Goal: Task Accomplishment & Management: Complete application form

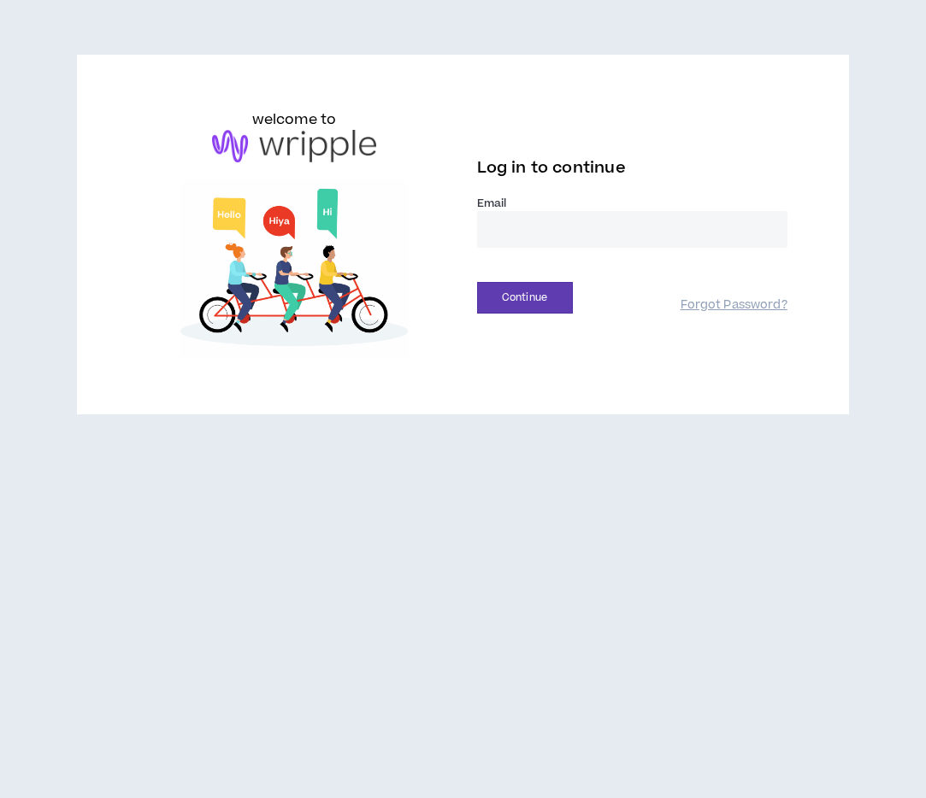
click at [514, 231] on input "email" at bounding box center [632, 229] width 310 height 37
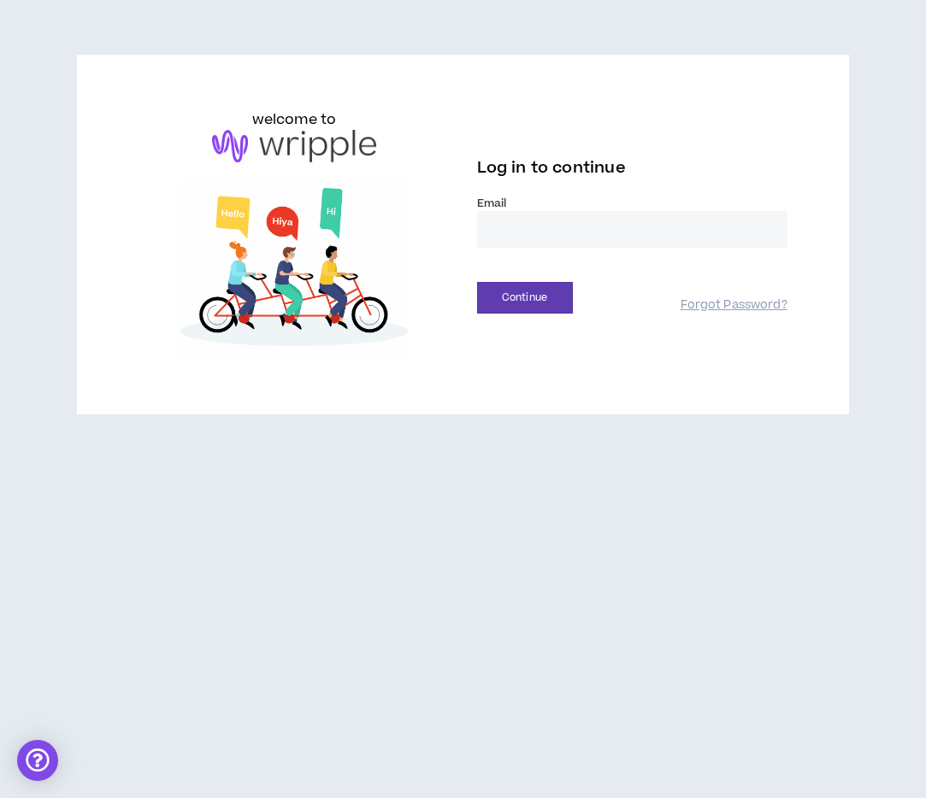
type input "**********"
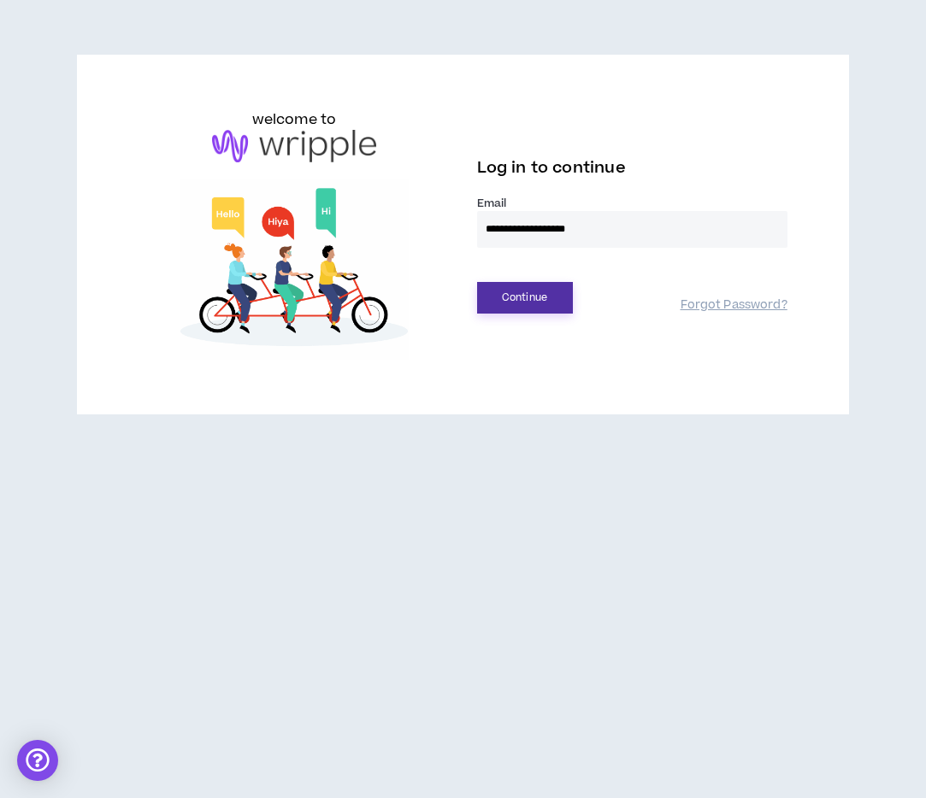
click at [540, 293] on button "Continue" at bounding box center [525, 298] width 96 height 32
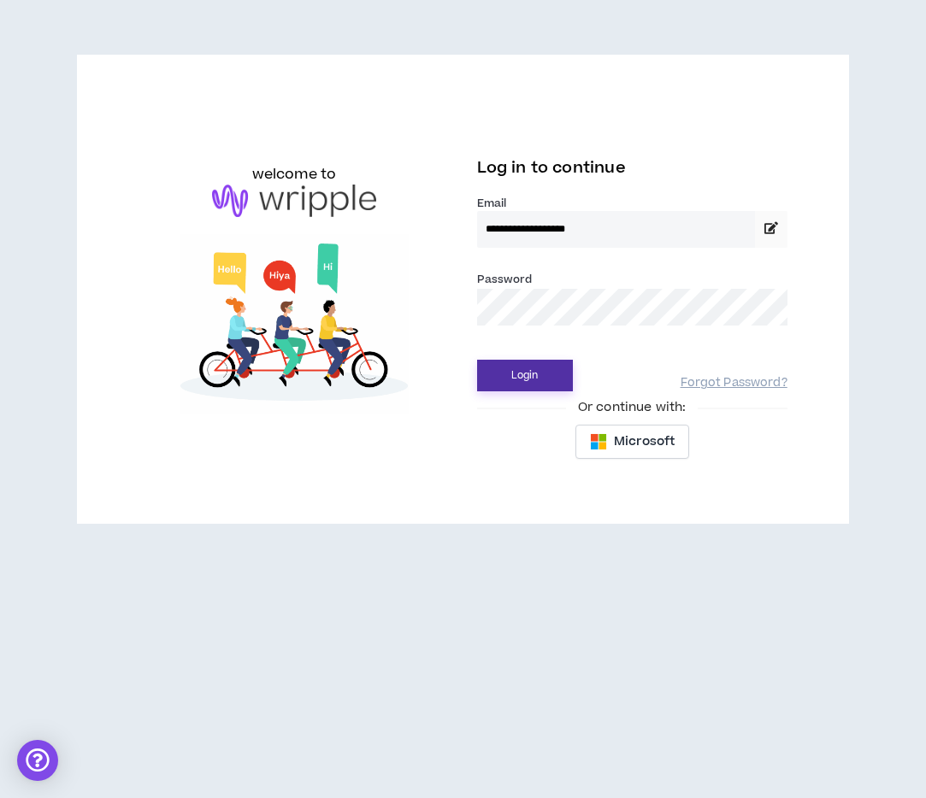
click at [518, 374] on button "Login" at bounding box center [525, 376] width 96 height 32
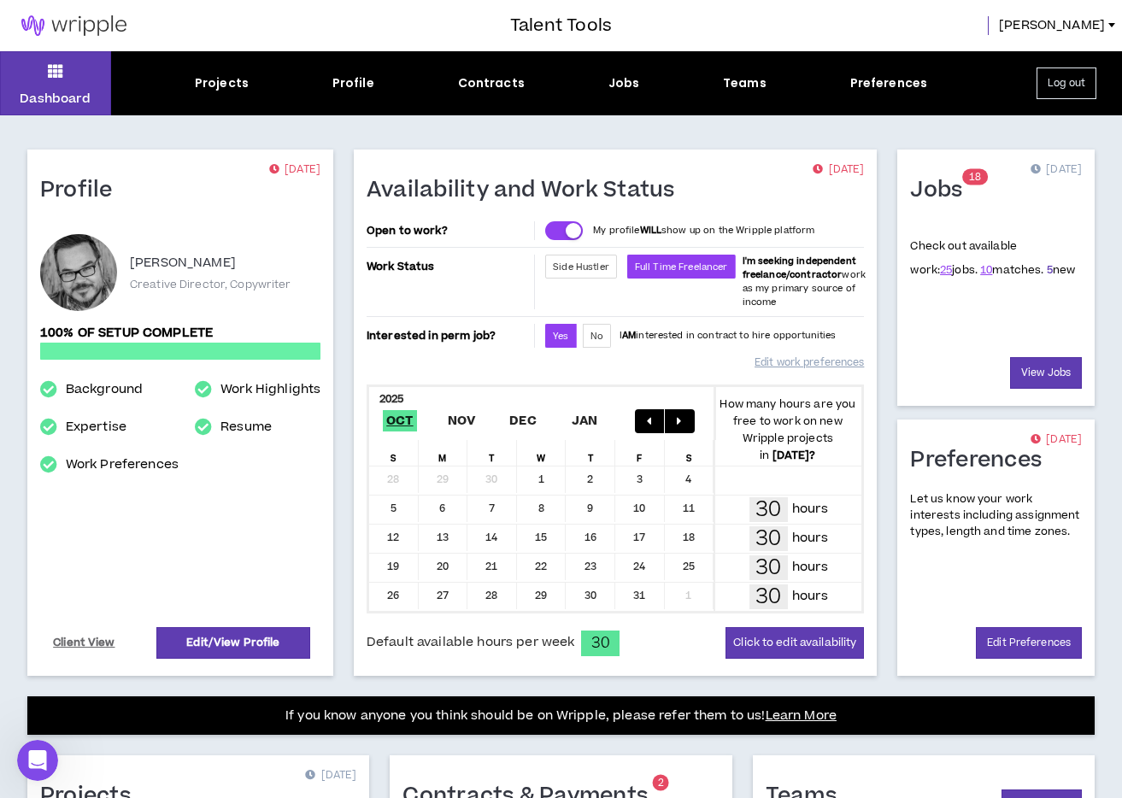
click at [925, 268] on link "5" at bounding box center [1050, 269] width 6 height 15
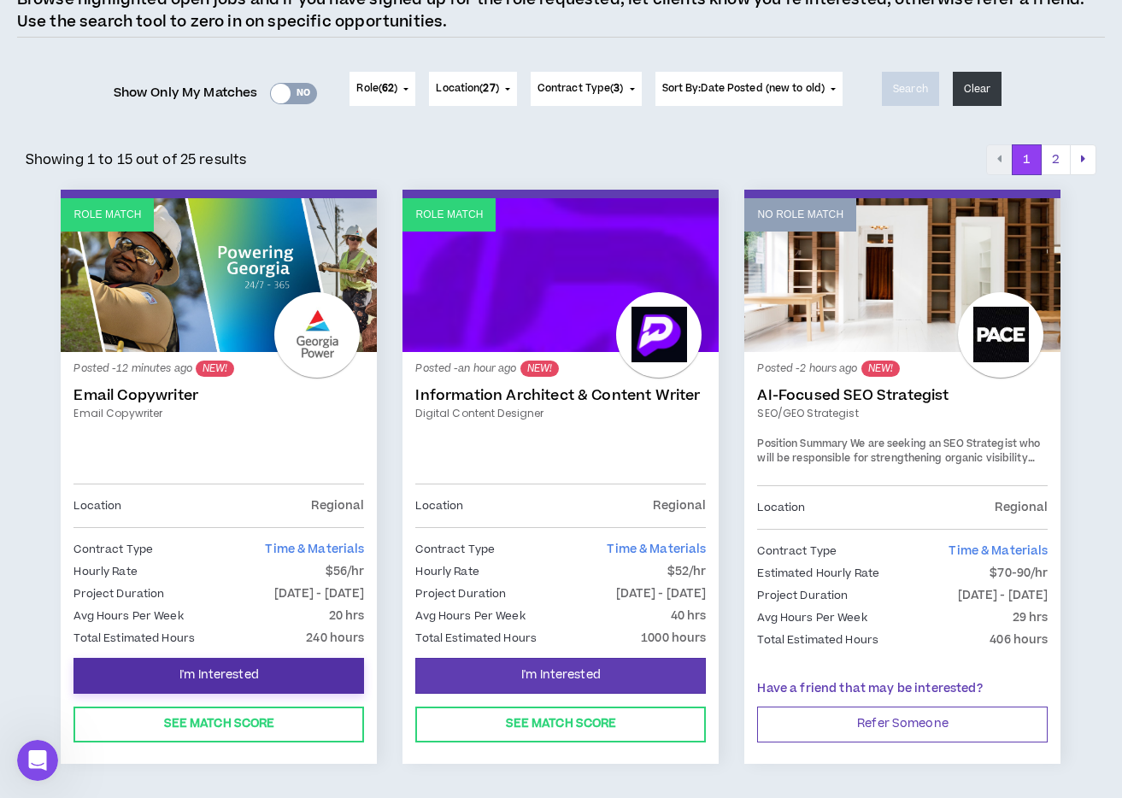
scroll to position [161, 0]
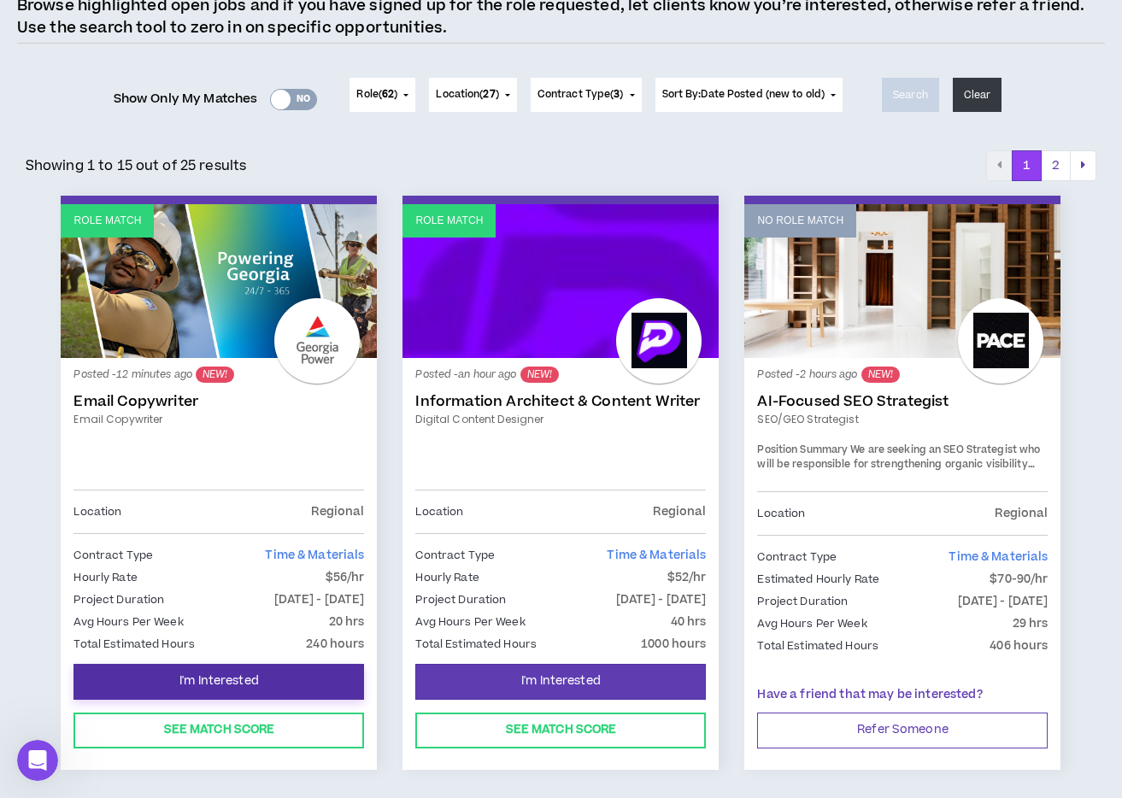
click at [256, 681] on span "I'm Interested" at bounding box center [218, 682] width 79 height 16
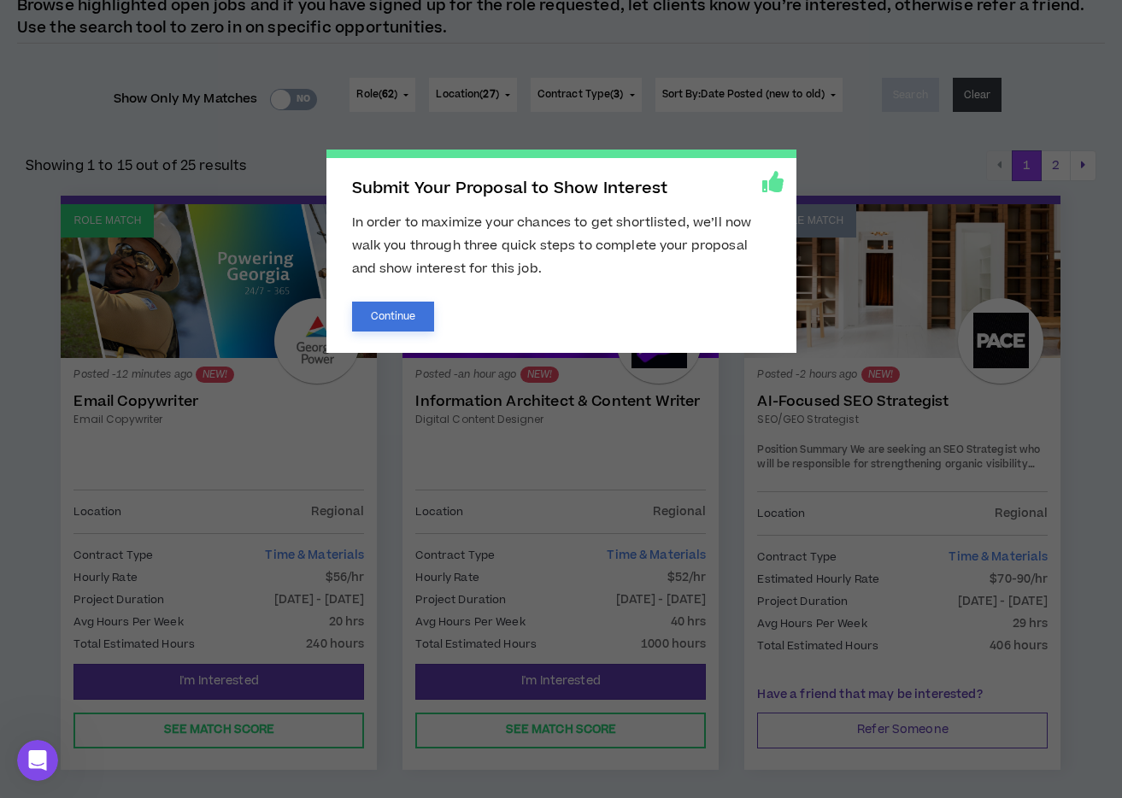
click at [398, 320] on button "Continue" at bounding box center [393, 317] width 83 height 30
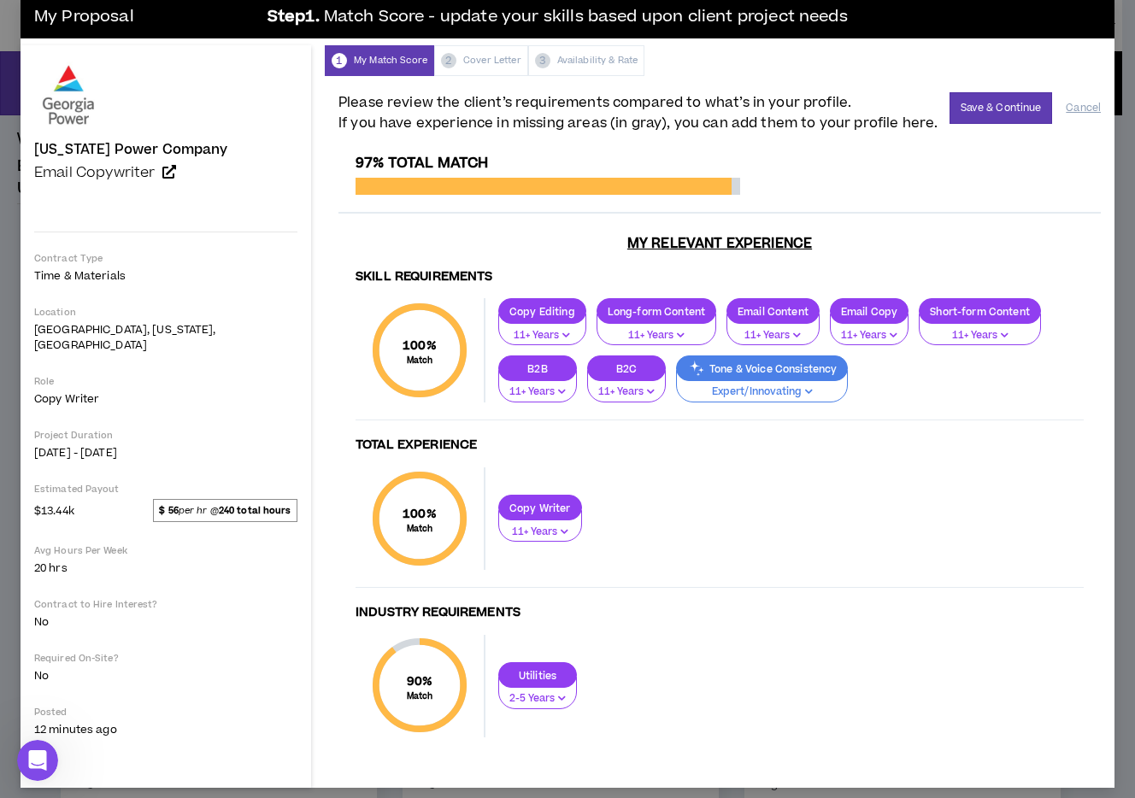
scroll to position [32, 0]
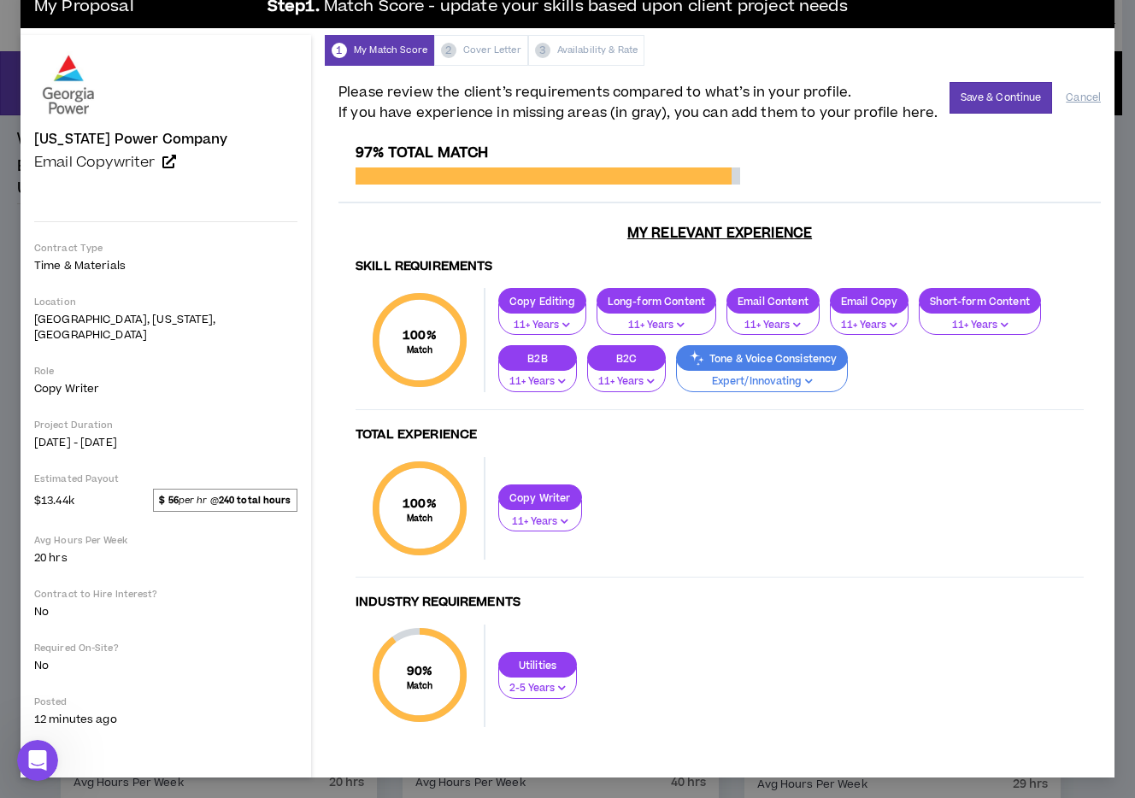
click at [558, 688] on icon "button" at bounding box center [562, 688] width 8 height 9
click at [475, 774] on span "11+ Years" at bounding box center [468, 777] width 57 height 19
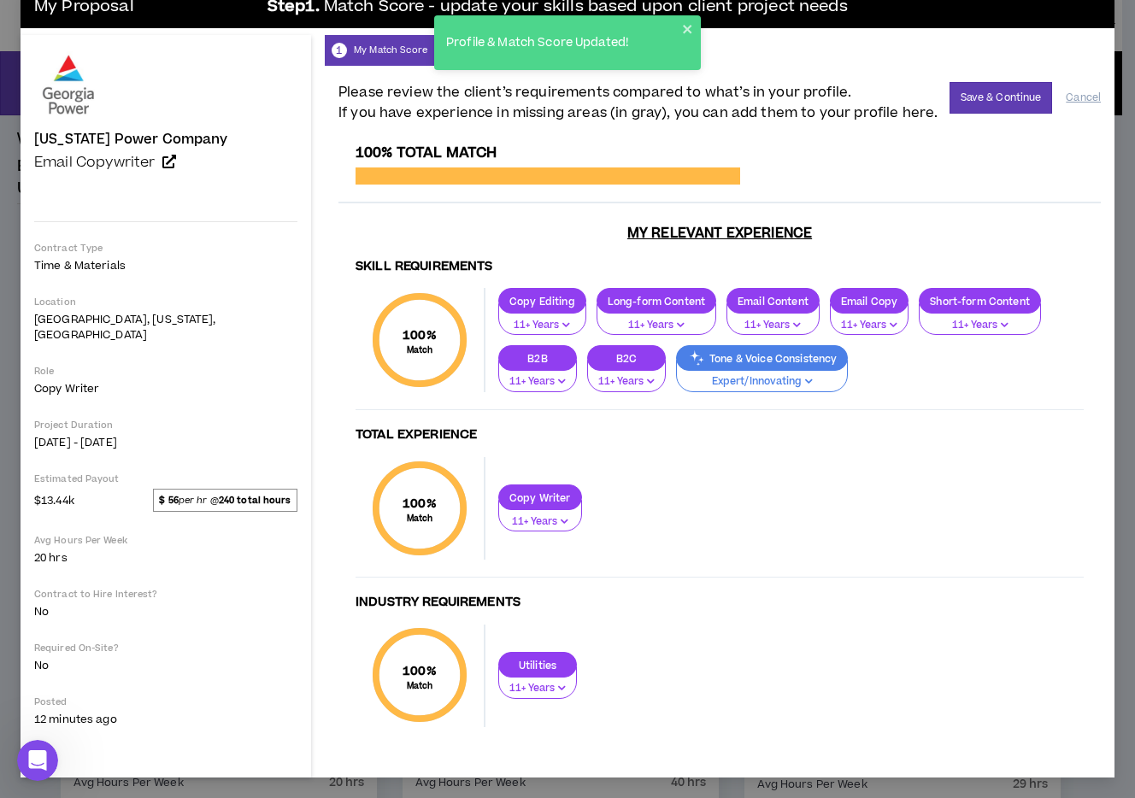
click at [558, 687] on icon "button" at bounding box center [562, 688] width 8 height 9
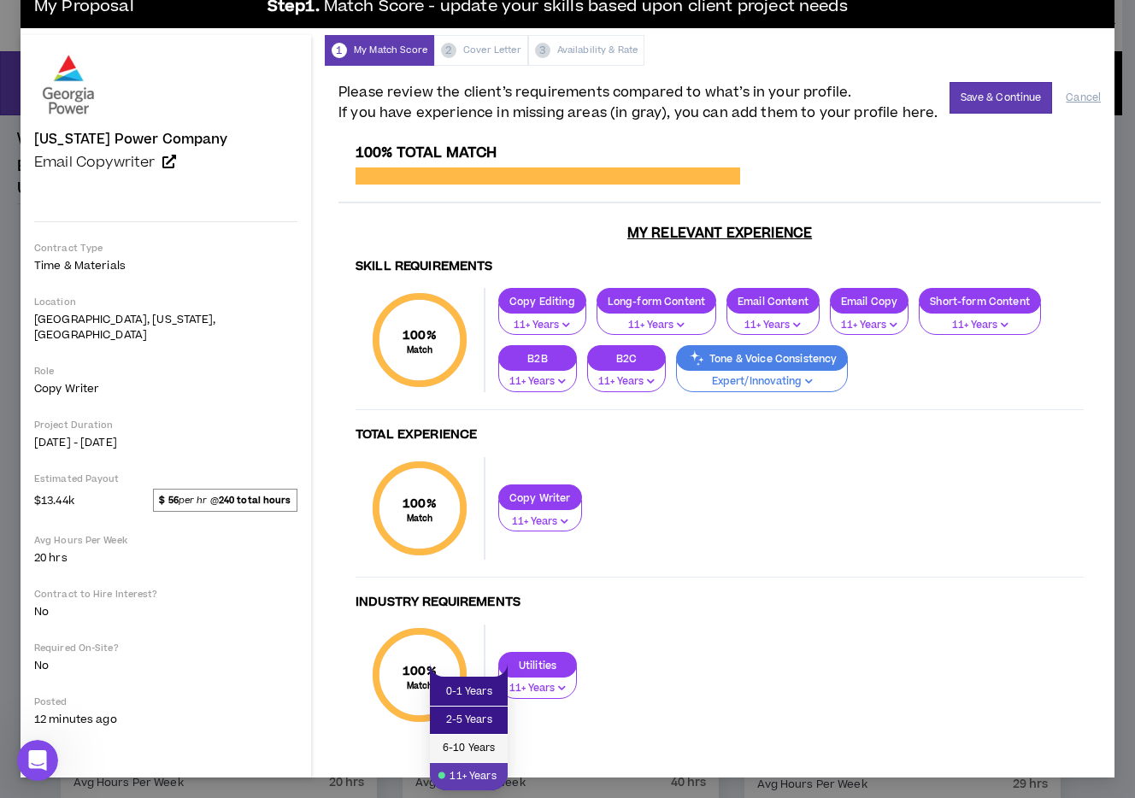
click at [485, 746] on span "6-10 Years" at bounding box center [468, 748] width 57 height 19
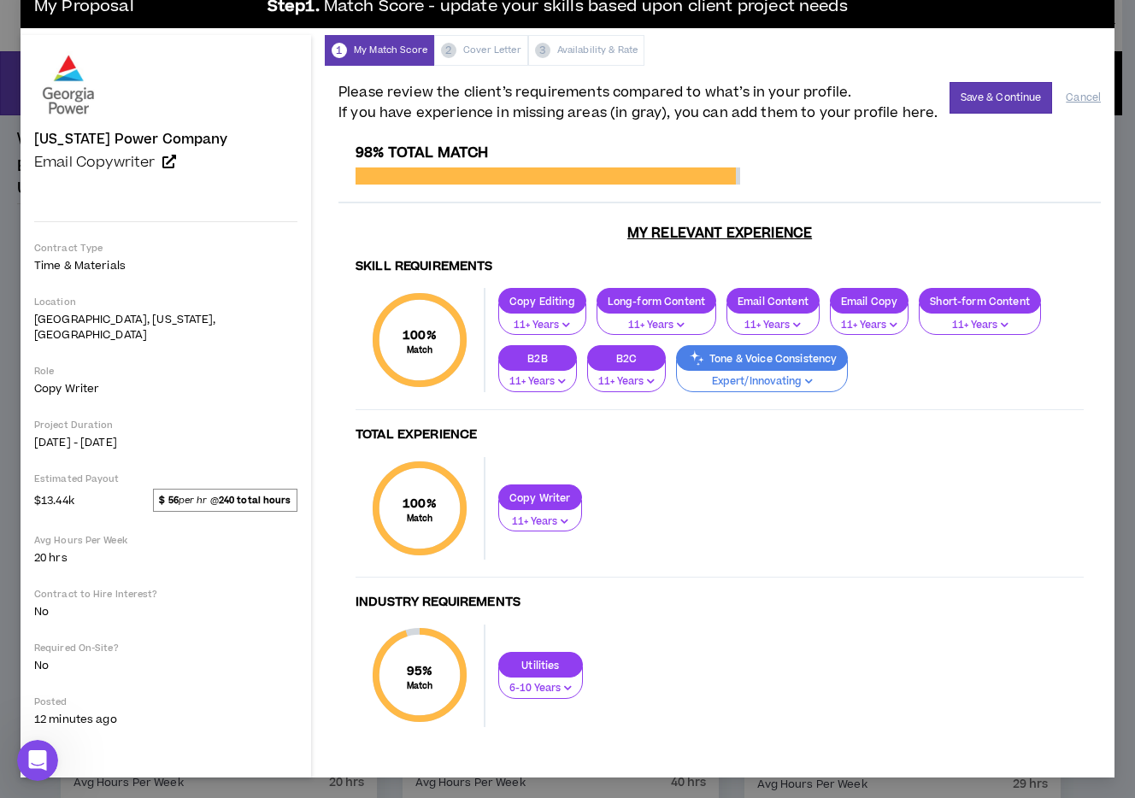
click at [749, 380] on p "Expert/Innovating" at bounding box center [762, 381] width 150 height 15
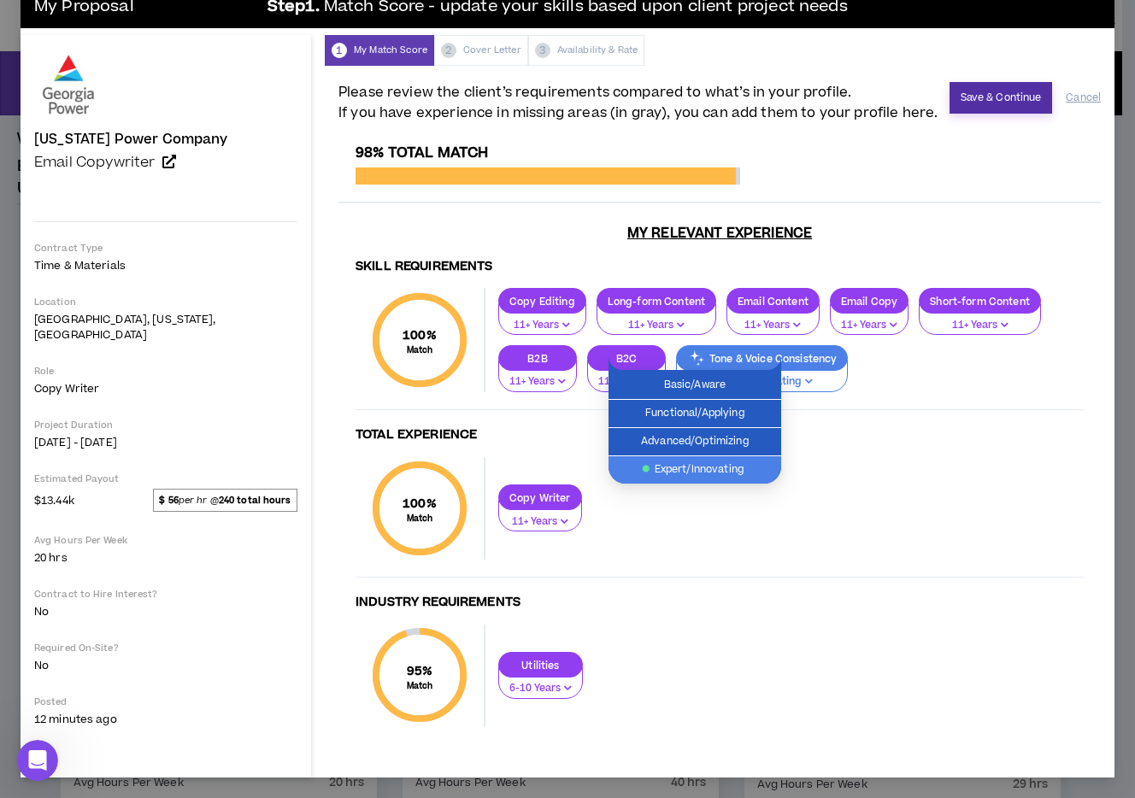
click at [925, 98] on button "Save & Continue" at bounding box center [1001, 98] width 103 height 32
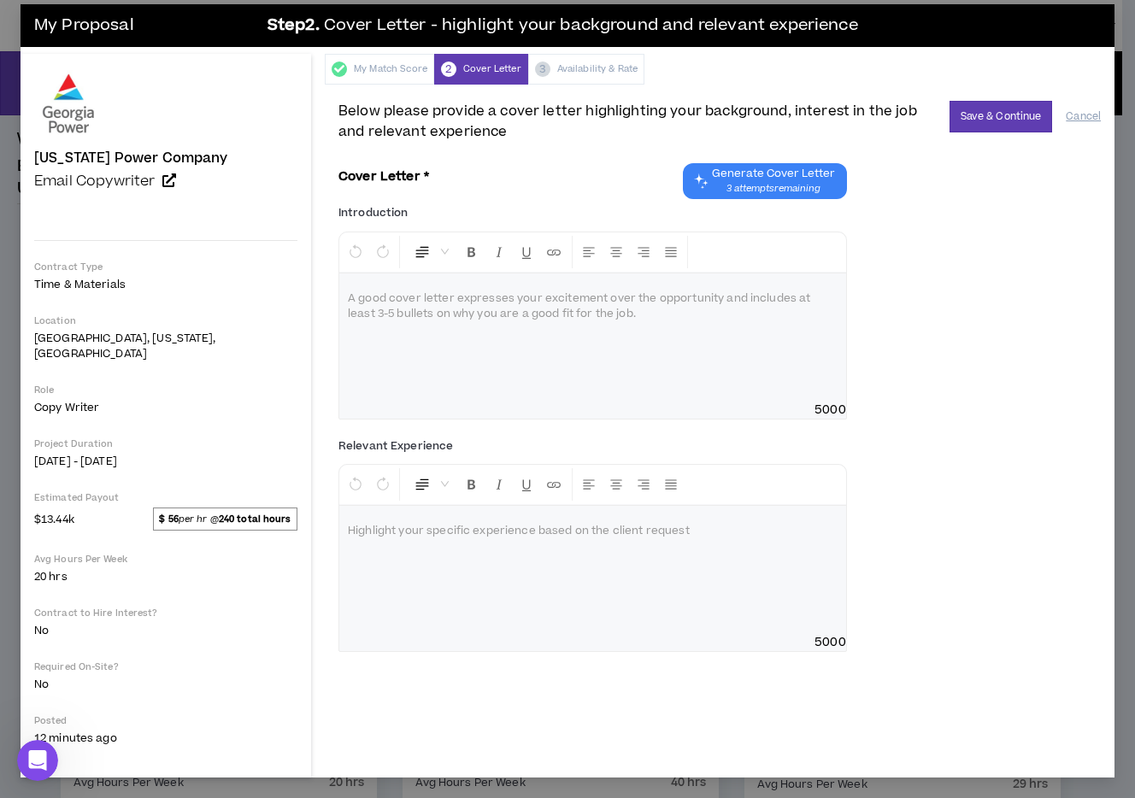
scroll to position [0, 0]
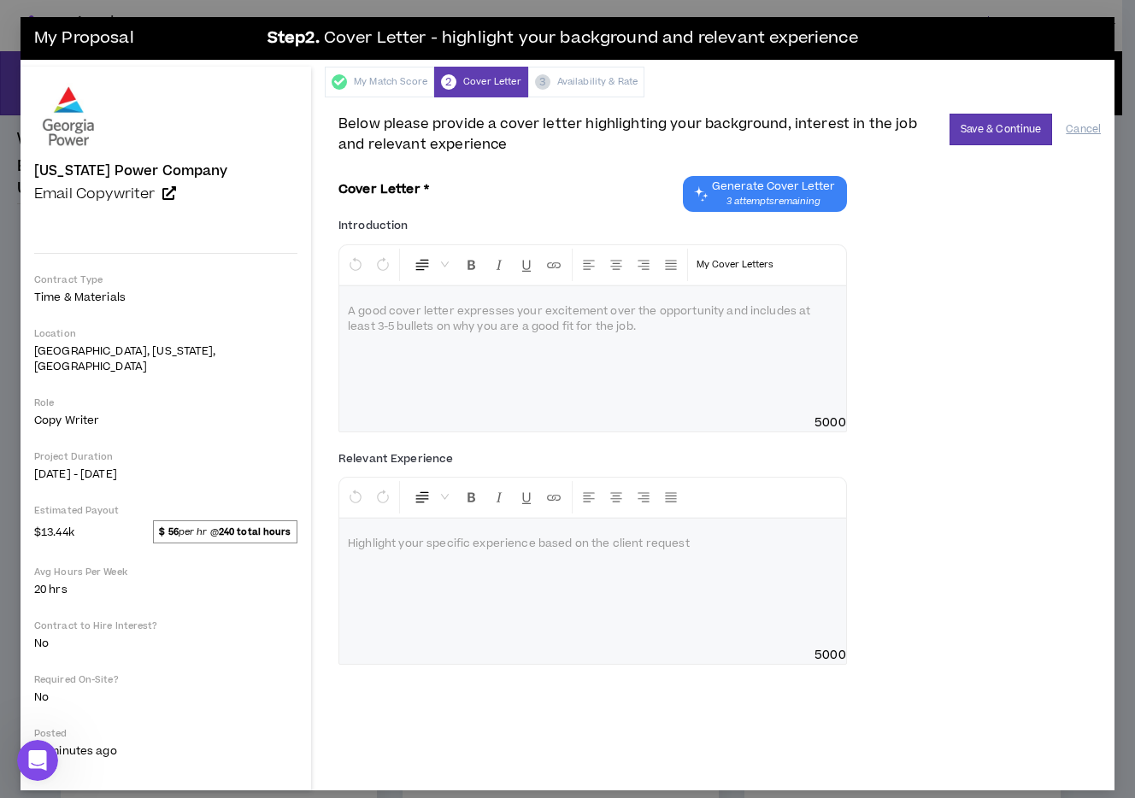
click at [721, 197] on span "3 attempts remaining" at bounding box center [773, 202] width 123 height 14
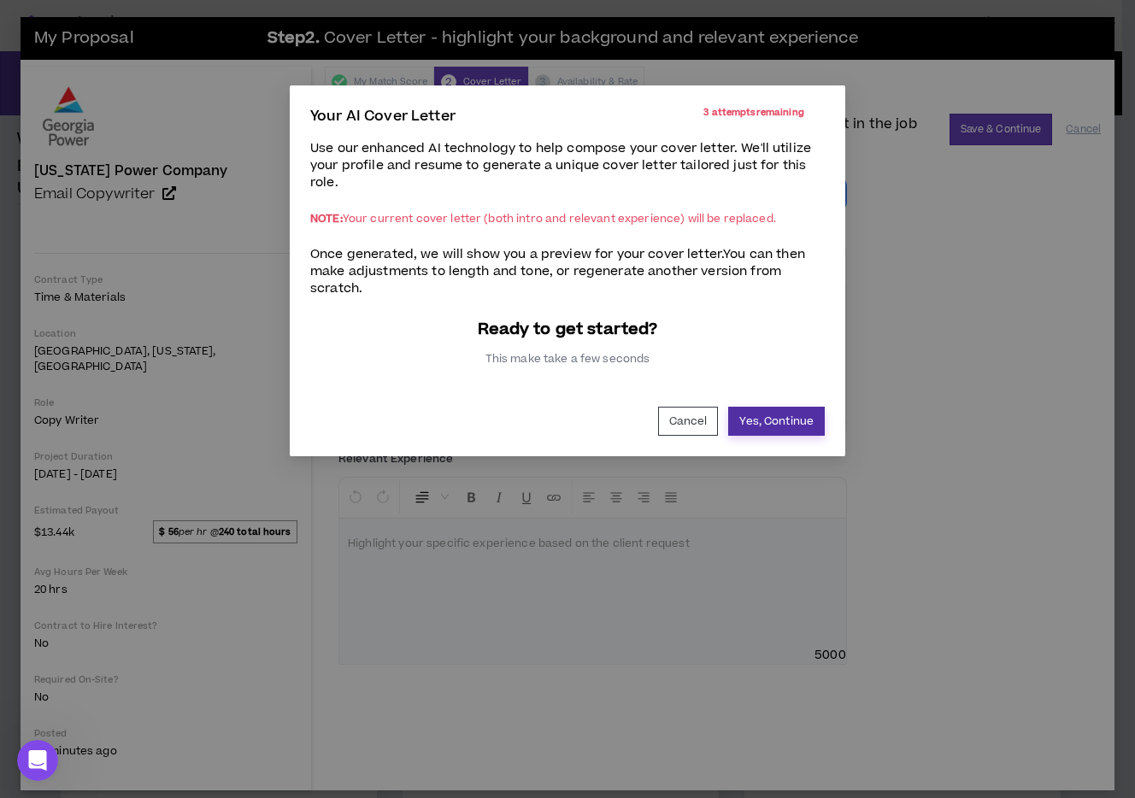
click at [785, 420] on button "Yes, Continue" at bounding box center [776, 421] width 97 height 29
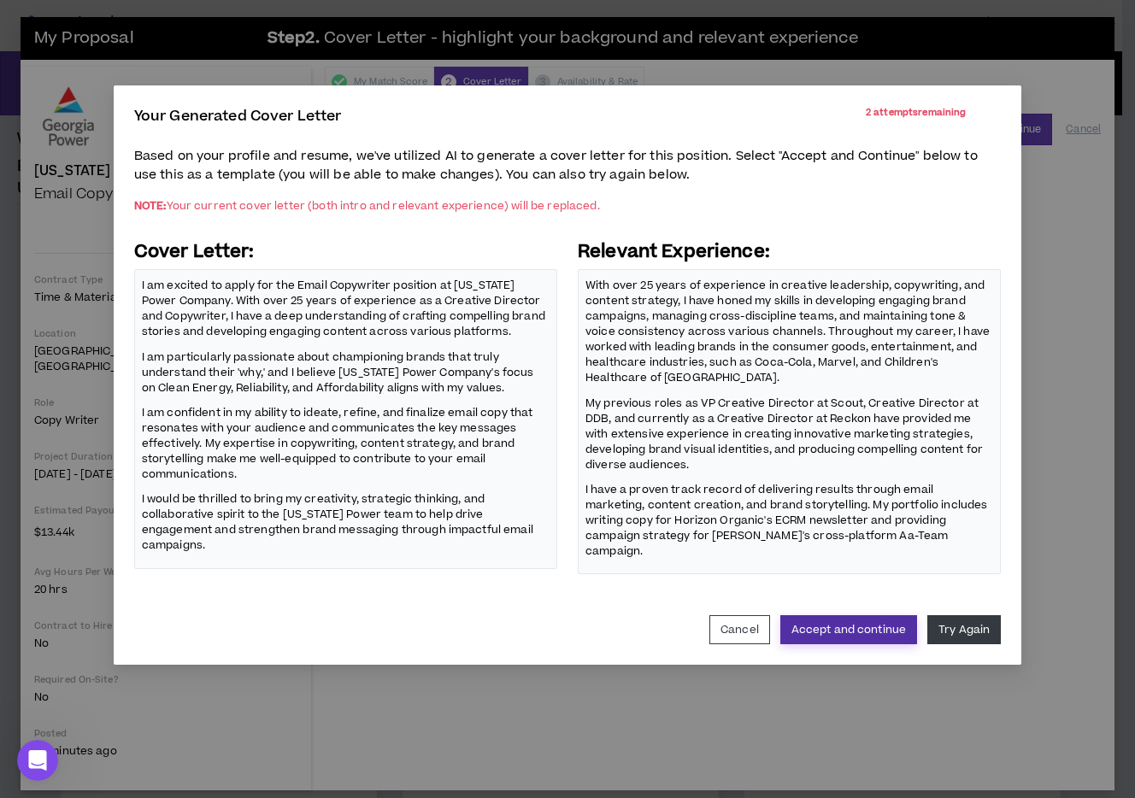
click at [868, 616] on button "Accept and continue" at bounding box center [848, 629] width 137 height 29
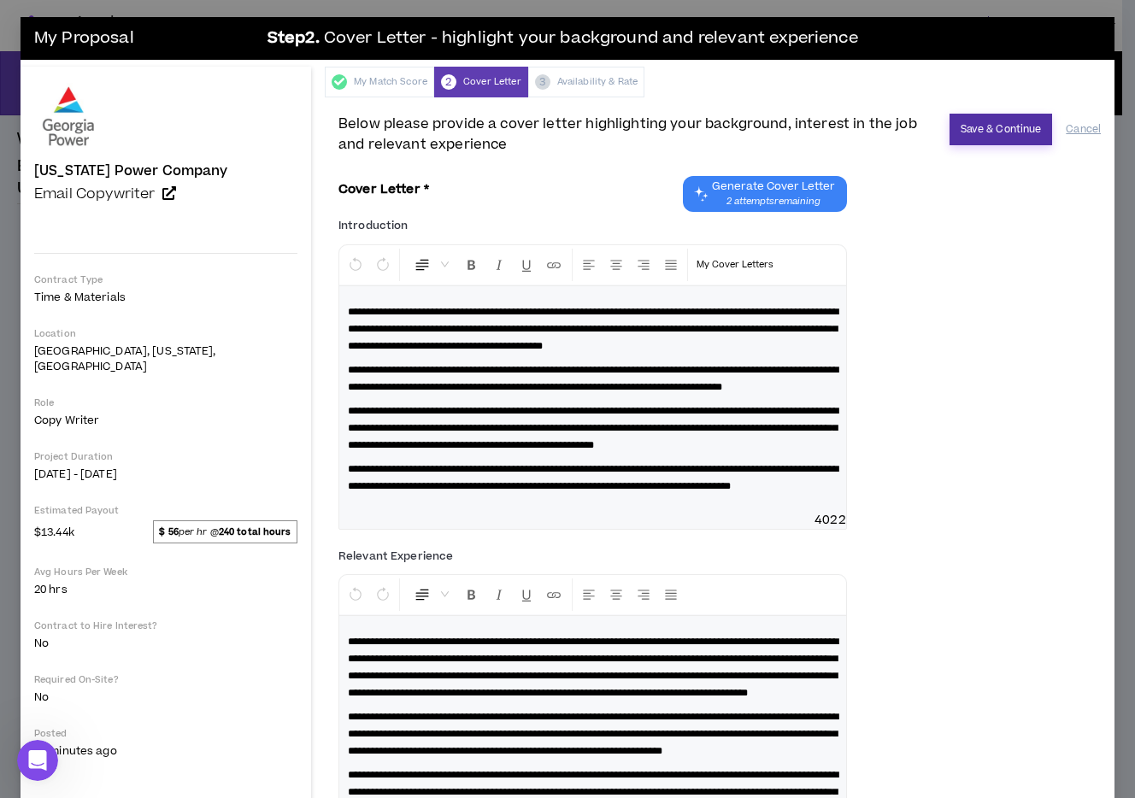
click at [925, 123] on button "Save & Continue" at bounding box center [1001, 130] width 103 height 32
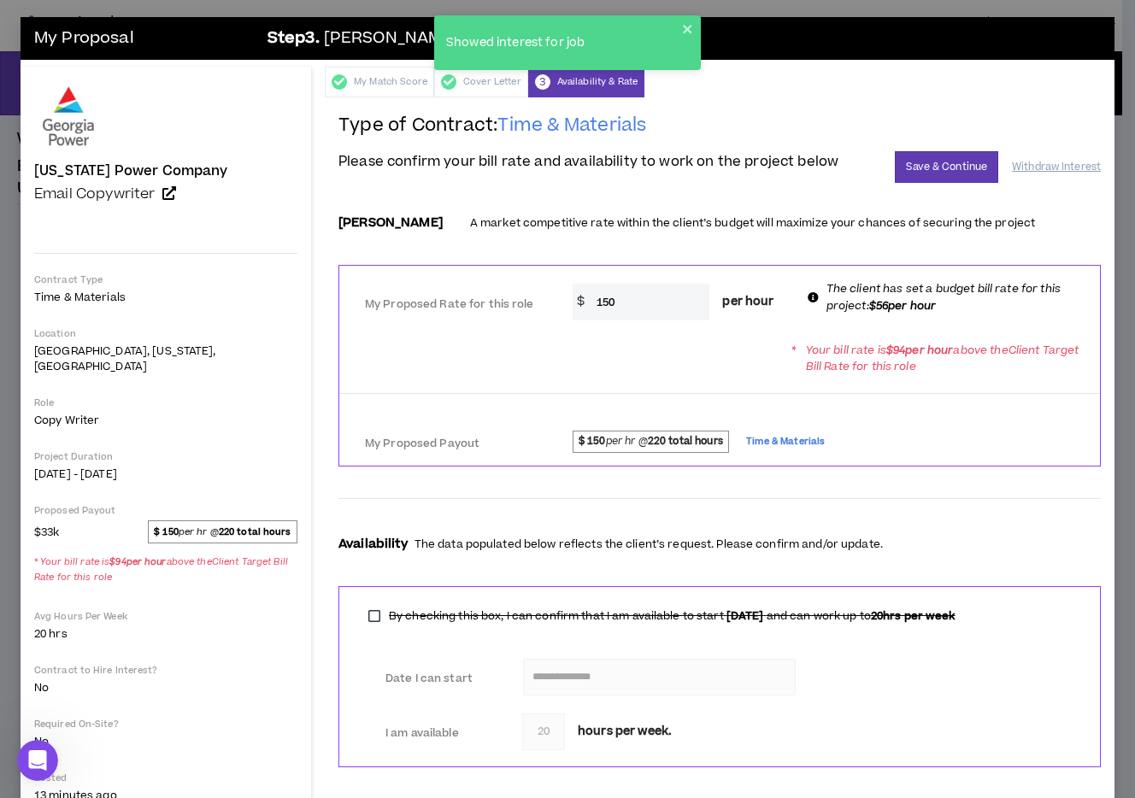
click at [174, 526] on strong "$ 150" at bounding box center [166, 532] width 25 height 13
click at [643, 297] on input "150" at bounding box center [649, 302] width 122 height 37
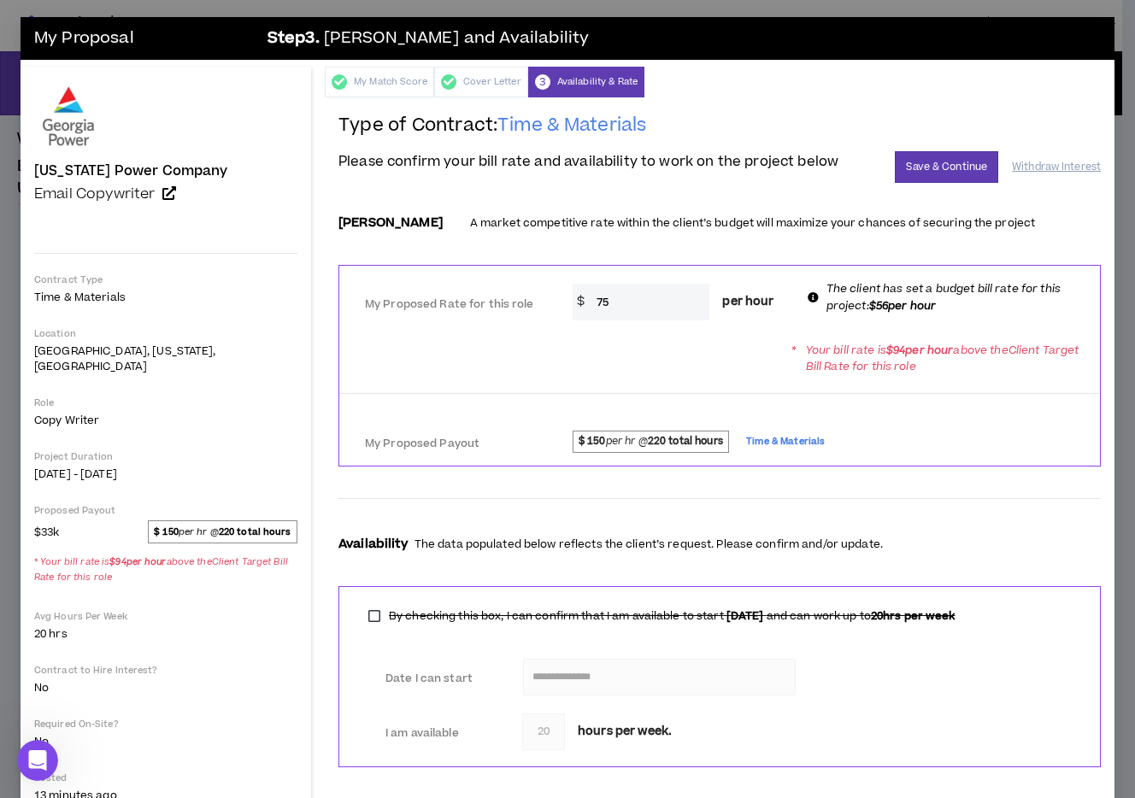
type input "75"
click at [925, 438] on span "$ 150 per hr @ 220 total hours Time & Materials" at bounding box center [815, 444] width 537 height 26
click at [916, 167] on button "Save & Continue" at bounding box center [946, 167] width 103 height 32
